Goal: Task Accomplishment & Management: Complete application form

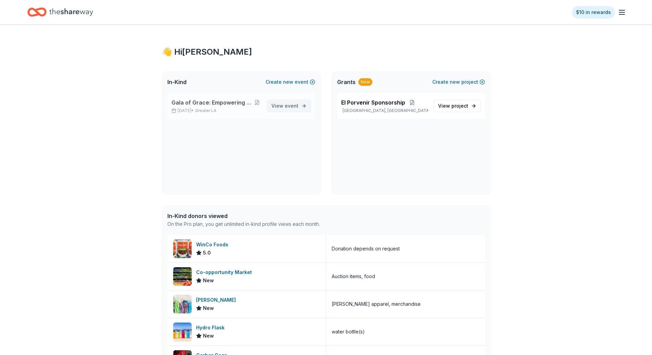
click at [288, 107] on span "event" at bounding box center [292, 106] width 14 height 6
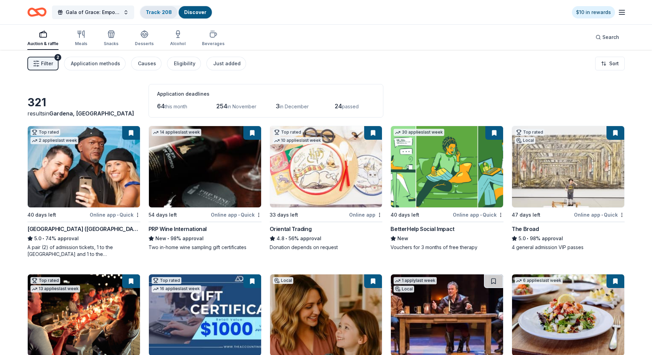
click at [157, 17] on div "Track · 208" at bounding box center [158, 12] width 37 height 12
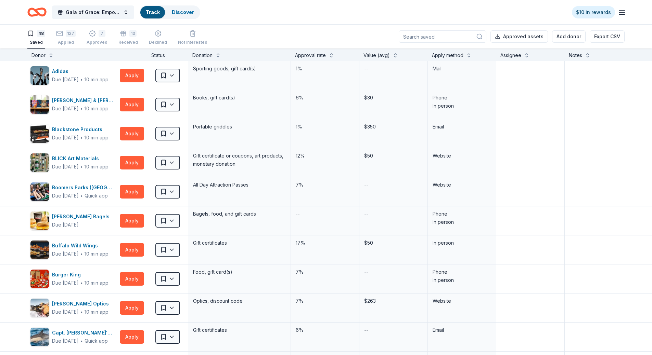
scroll to position [0, 0]
click at [69, 46] on button "127 Applied" at bounding box center [65, 37] width 19 height 21
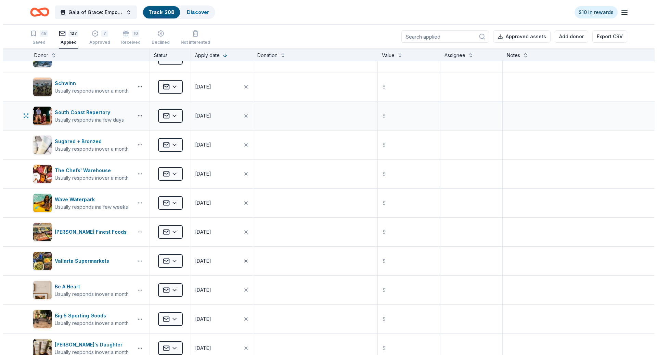
scroll to position [547, 0]
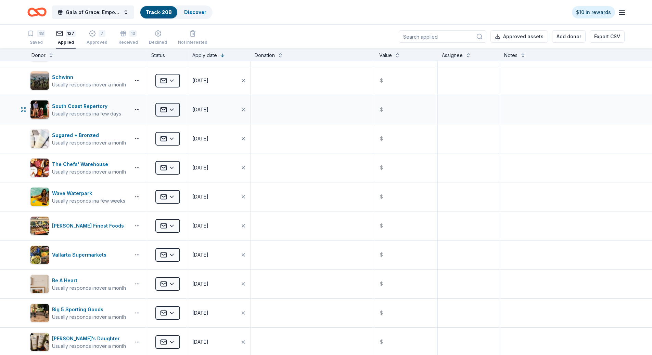
click at [167, 108] on html "Gala of Grace: Empowering Futures for El Porvenir Track · 208 Discover $10 in r…" at bounding box center [326, 177] width 652 height 355
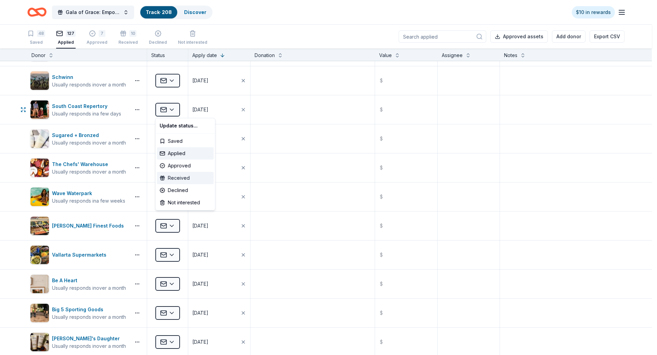
click at [177, 177] on div "Received" at bounding box center [185, 178] width 57 height 12
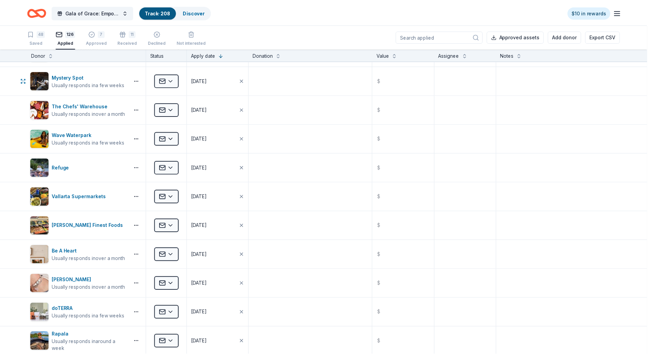
scroll to position [460, 0]
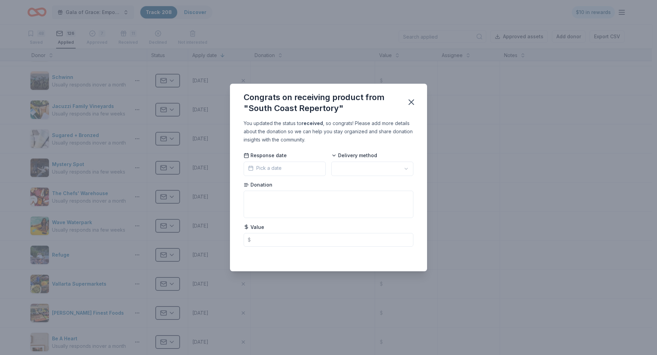
click at [361, 166] on html "Gala of Grace: Empowering Futures for El Porvenir Track · 208 Discover $10 in r…" at bounding box center [328, 177] width 657 height 355
click at [411, 103] on icon "button" at bounding box center [411, 102] width 5 height 5
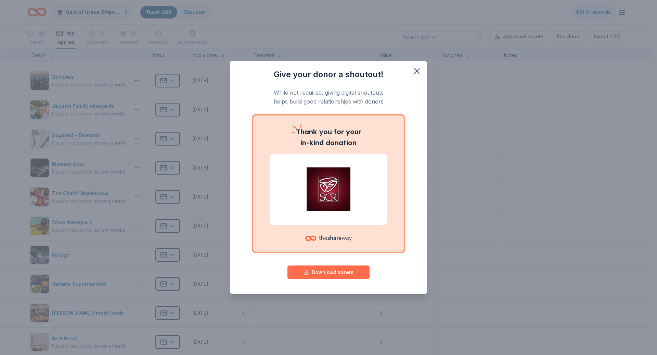
click at [317, 272] on button "Download assets" at bounding box center [328, 273] width 82 height 14
click at [412, 71] on icon "button" at bounding box center [417, 71] width 10 height 10
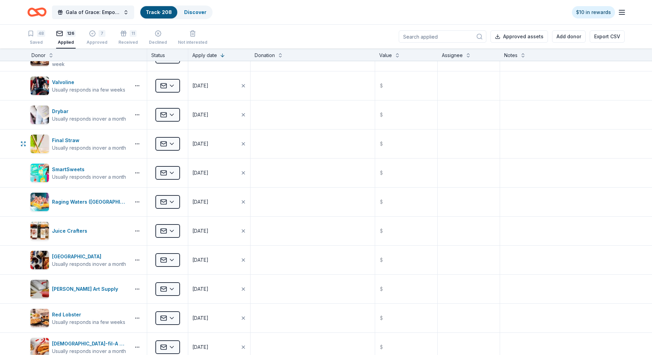
scroll to position [3368, 0]
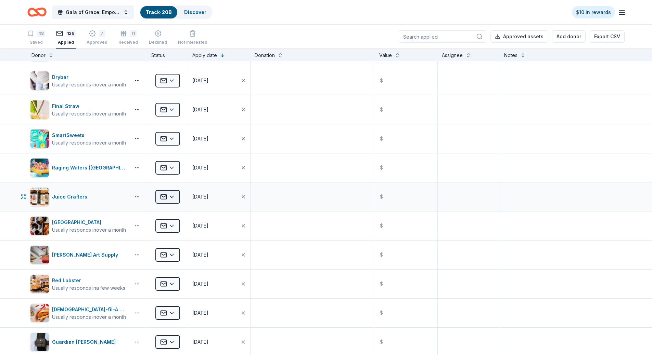
click at [160, 199] on html "Gala of Grace: Empowering Futures for El Porvenir Track · 208 Discover $10 in r…" at bounding box center [326, 177] width 652 height 355
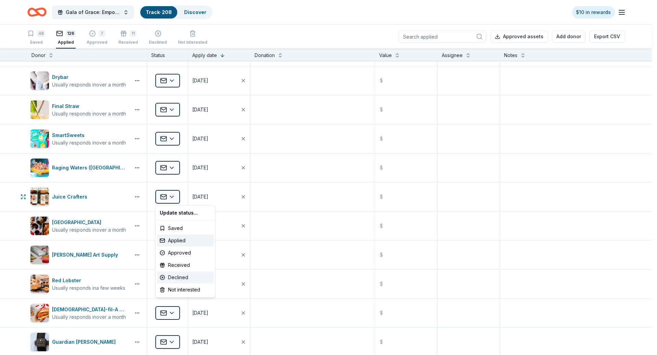
click at [169, 277] on div "Declined" at bounding box center [185, 278] width 57 height 12
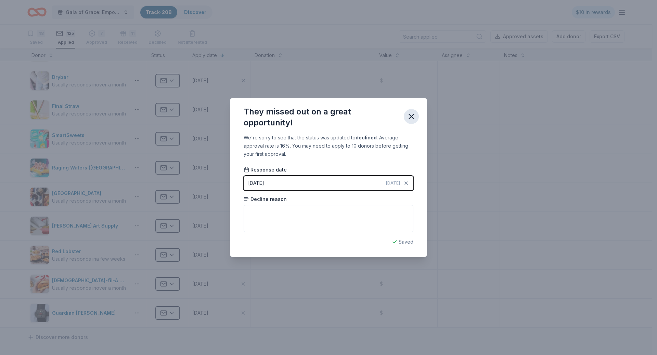
click at [413, 119] on icon "button" at bounding box center [411, 117] width 10 height 10
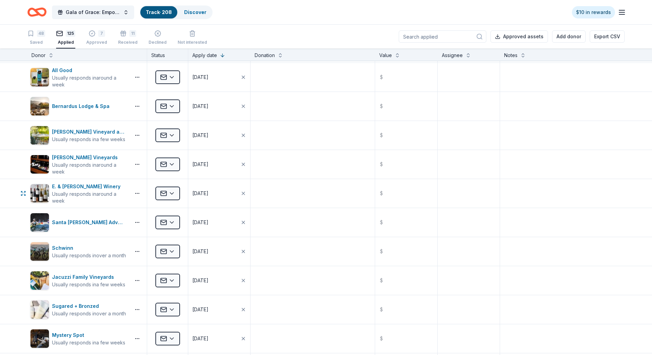
scroll to position [255, 0]
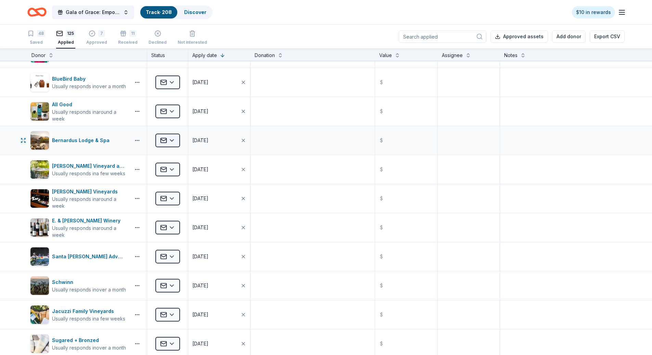
click at [174, 139] on html "Gala of Grace: Empowering Futures for El Porvenir Track · 208 Discover $10 in r…" at bounding box center [326, 177] width 652 height 355
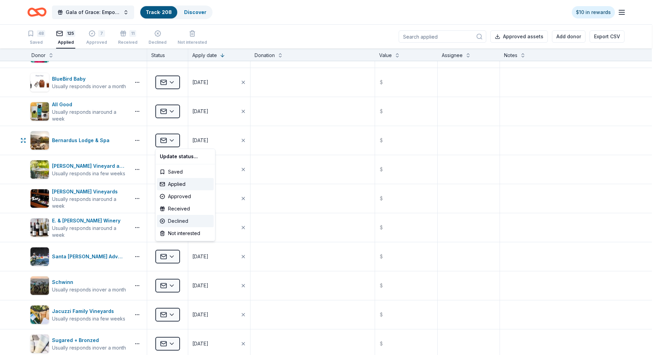
click at [172, 217] on div "Declined" at bounding box center [185, 221] width 57 height 12
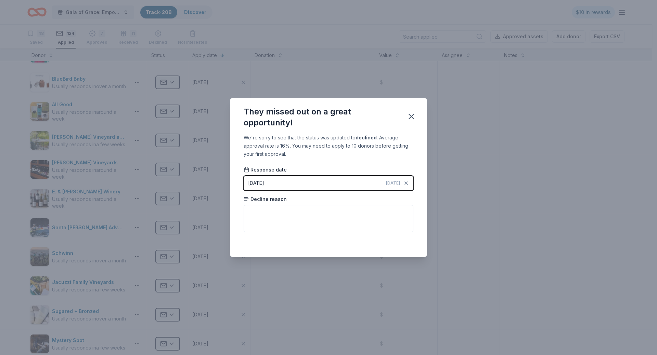
click at [411, 115] on icon "button" at bounding box center [411, 117] width 10 height 10
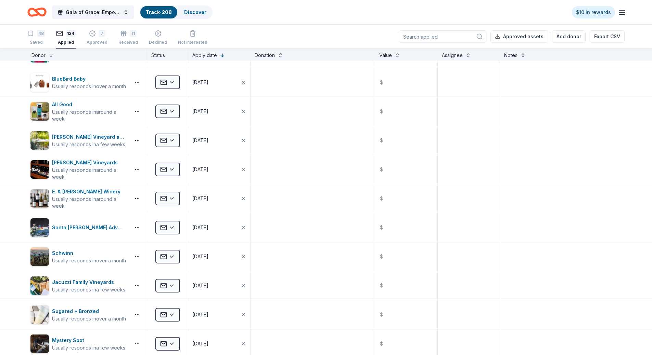
click at [45, 32] on div "48 Saved 124 Applied 7 Approved 11 Received Declined Not interested" at bounding box center [117, 37] width 180 height 21
click at [41, 34] on div "48" at bounding box center [41, 33] width 8 height 7
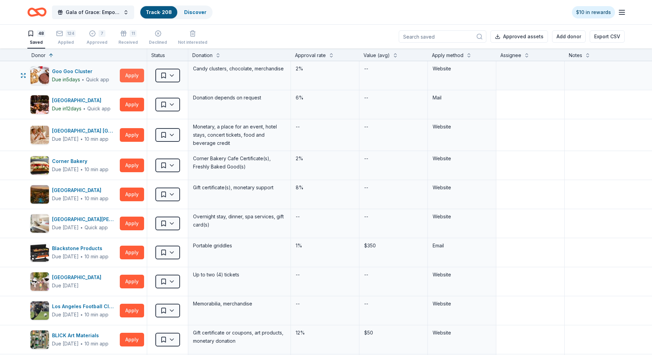
click at [132, 78] on button "Apply" at bounding box center [132, 76] width 24 height 14
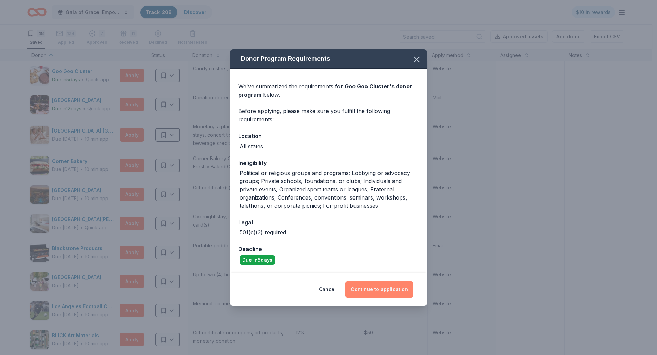
click at [385, 291] on button "Continue to application" at bounding box center [379, 290] width 68 height 16
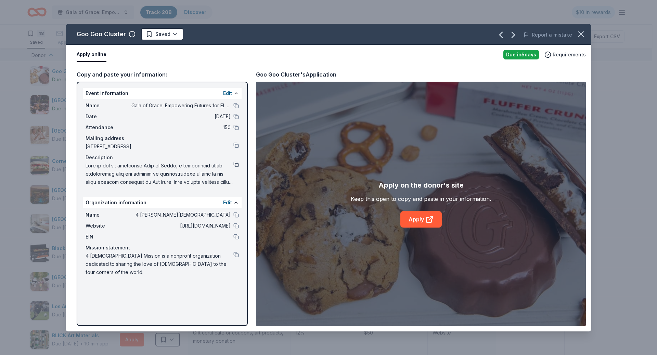
click at [236, 162] on button at bounding box center [235, 164] width 5 height 5
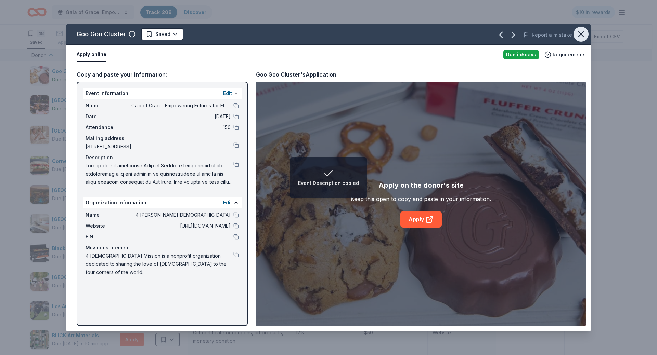
click at [585, 38] on icon "button" at bounding box center [581, 34] width 10 height 10
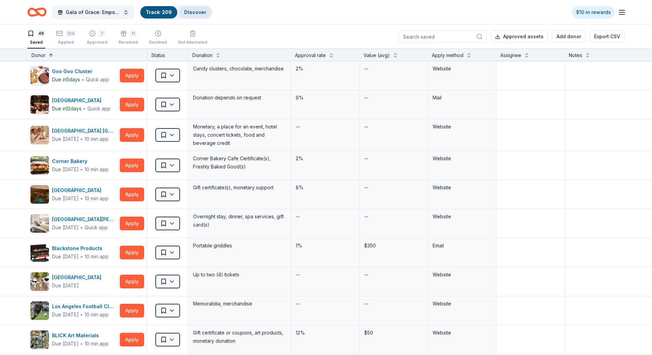
click at [201, 11] on link "Discover" at bounding box center [195, 12] width 22 height 6
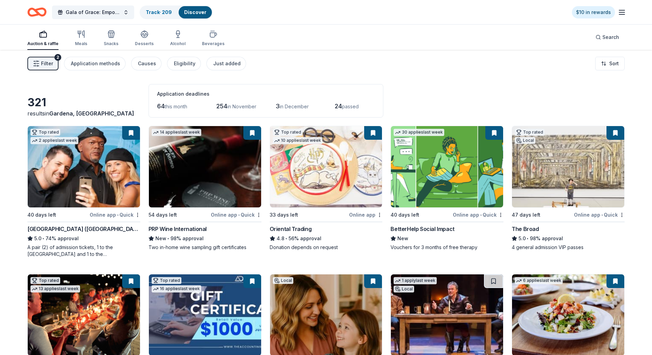
click at [25, 61] on div "Filter 2 Application methods Causes Eligibility Just added Sort" at bounding box center [326, 63] width 652 height 27
click at [31, 61] on button "Filter 2" at bounding box center [42, 64] width 31 height 14
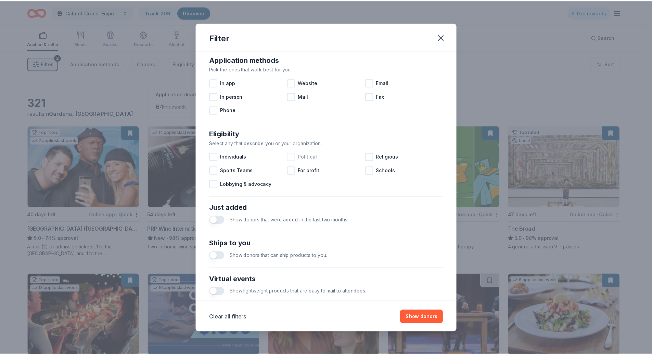
scroll to position [198, 0]
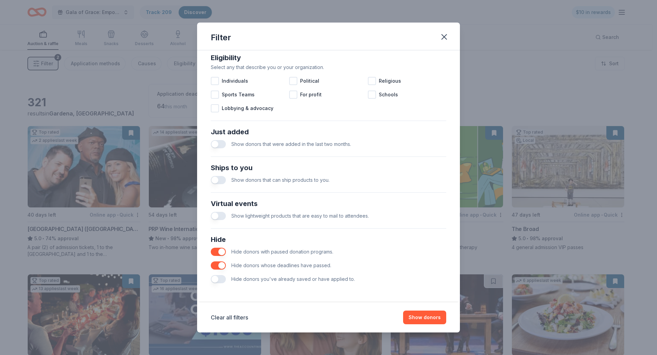
click at [222, 281] on button "button" at bounding box center [218, 279] width 15 height 8
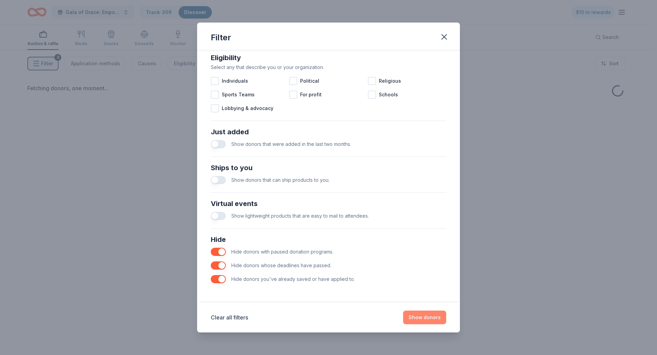
click at [429, 321] on button "Show donors" at bounding box center [424, 318] width 43 height 14
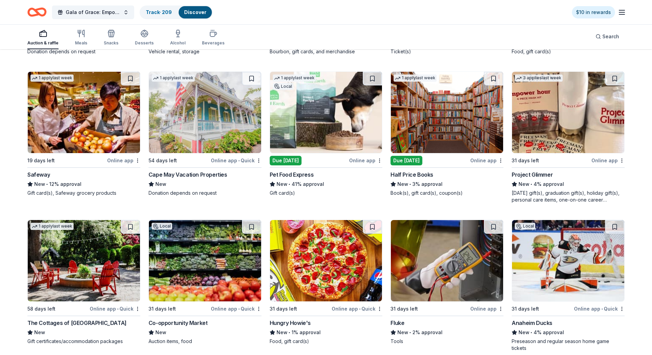
scroll to position [969, 0]
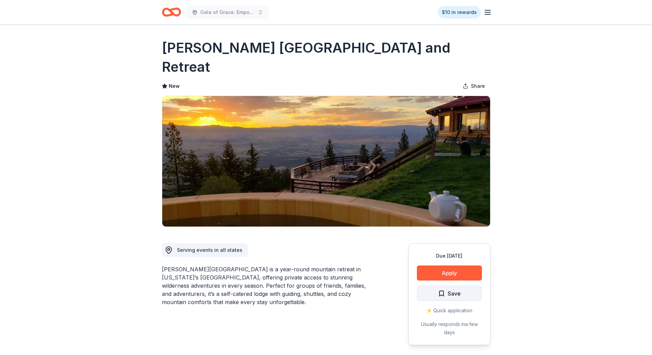
click at [455, 289] on span "Save" at bounding box center [453, 293] width 13 height 9
click at [465, 266] on button "Apply" at bounding box center [449, 273] width 65 height 15
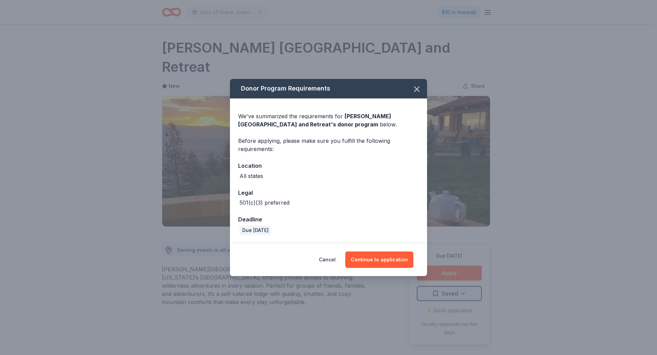
drag, startPoint x: 380, startPoint y: 259, endPoint x: 374, endPoint y: 239, distance: 20.3
click at [380, 257] on button "Continue to application" at bounding box center [379, 260] width 68 height 16
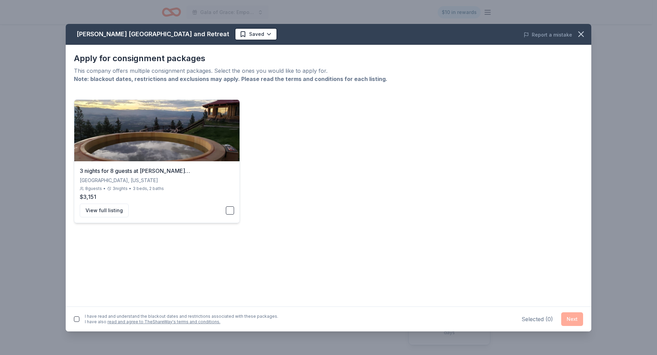
click at [232, 213] on button "button" at bounding box center [230, 211] width 8 height 8
click at [579, 32] on icon "button" at bounding box center [580, 34] width 5 height 5
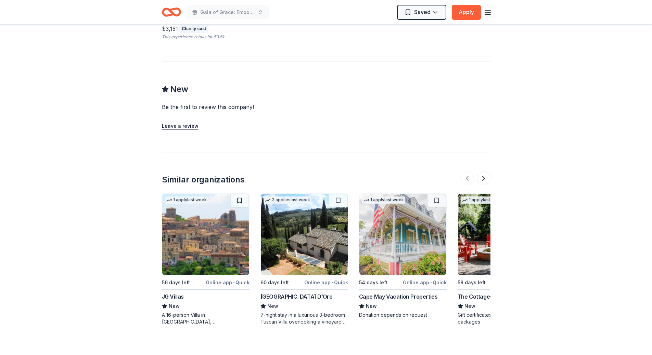
scroll to position [640, 0]
